Goal: Check status: Check status

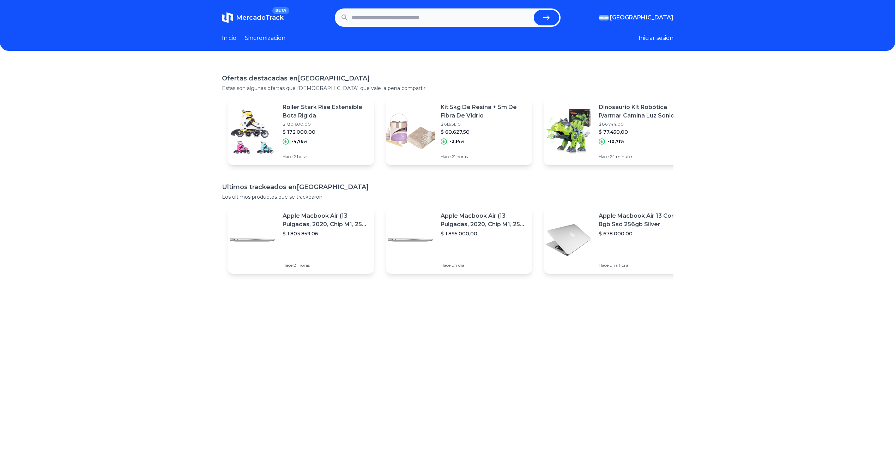
click at [417, 22] on input "text" at bounding box center [441, 18] width 179 height 16
paste input "**********"
click at [549, 19] on icon "submit" at bounding box center [546, 17] width 8 height 8
type input "**********"
